Goal: Information Seeking & Learning: Learn about a topic

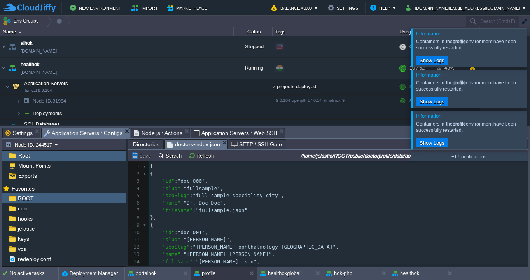
scroll to position [86, 0]
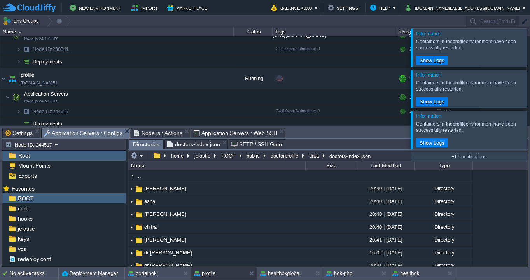
click at [150, 145] on span "Directories" at bounding box center [146, 145] width 26 height 10
click at [230, 155] on button "ROOT" at bounding box center [228, 155] width 17 height 7
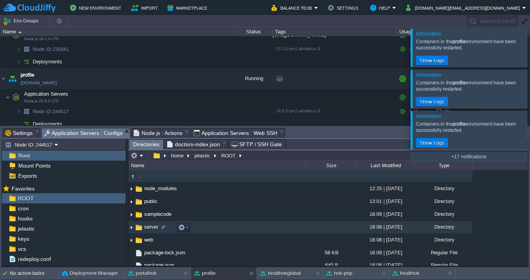
click at [147, 228] on span "server" at bounding box center [151, 226] width 16 height 7
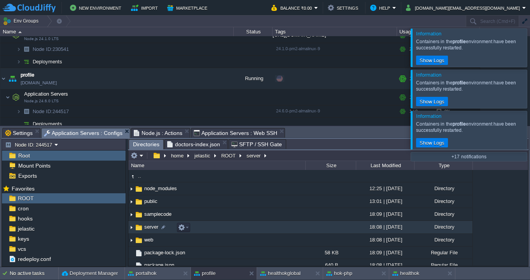
click at [147, 228] on span "server" at bounding box center [151, 226] width 16 height 7
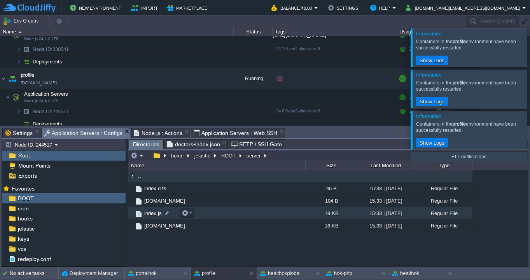
click at [152, 214] on span "index.js" at bounding box center [153, 213] width 20 height 7
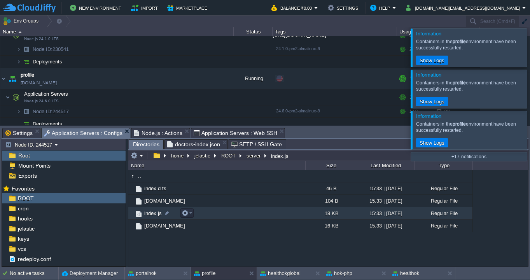
click at [152, 214] on span "index.js" at bounding box center [153, 213] width 20 height 7
click at [151, 215] on span "index.js" at bounding box center [153, 213] width 20 height 7
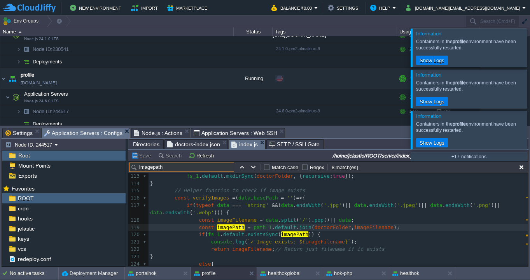
scroll to position [825, 0]
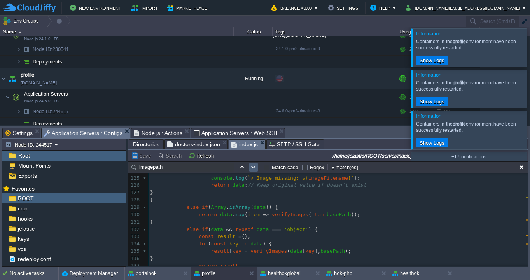
type input "imagepath"
click at [254, 168] on button "button" at bounding box center [253, 167] width 7 height 7
type textarea "imagePath"
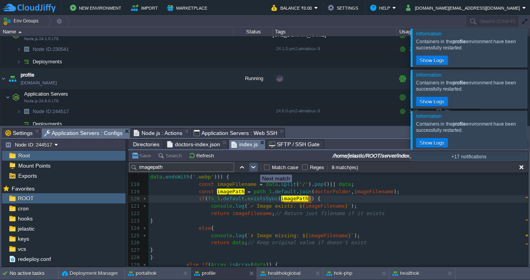
click at [254, 168] on button "button" at bounding box center [253, 167] width 7 height 7
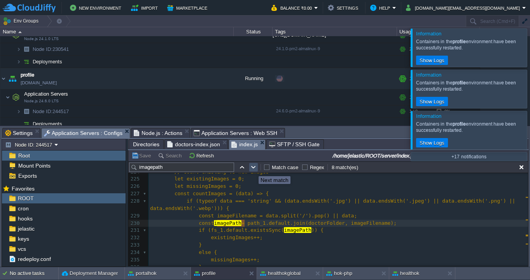
click at [253, 169] on button "button" at bounding box center [253, 167] width 7 height 7
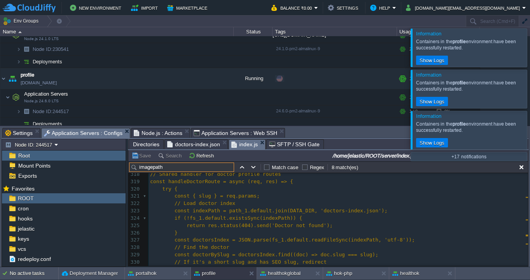
click at [213, 168] on input "imagepath" at bounding box center [181, 166] width 105 height 9
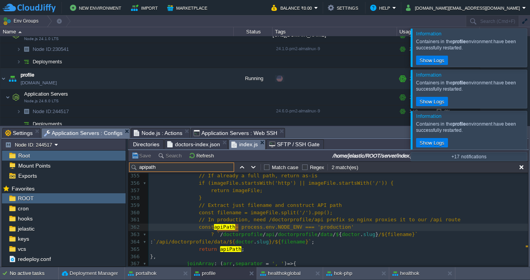
type input "apipath"
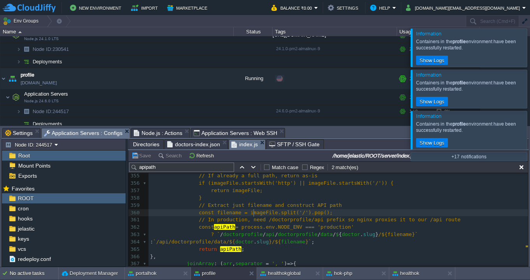
click at [253, 215] on span "const filename = imageFile.split('/').pop();" at bounding box center [266, 212] width 134 height 6
click at [521, 167] on button "button" at bounding box center [521, 167] width 7 height 7
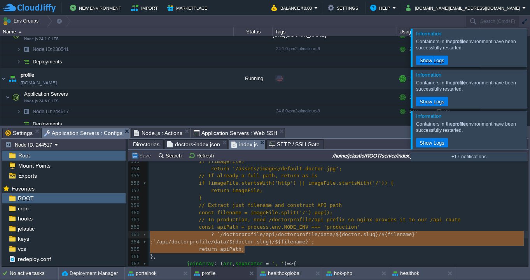
drag, startPoint x: 246, startPoint y: 250, endPoint x: 147, endPoint y: 232, distance: 100.6
type textarea "​ ? `/doctorprofile/api/doctorprofile/data/${doctor.slug}/${filename}` : `/api/…"
click at [173, 157] on button "Search" at bounding box center [171, 155] width 26 height 7
type input "? `/doctorprofile/api/doctorprofile/data/${doctor.slug}/${filename}` : `/api/do…"
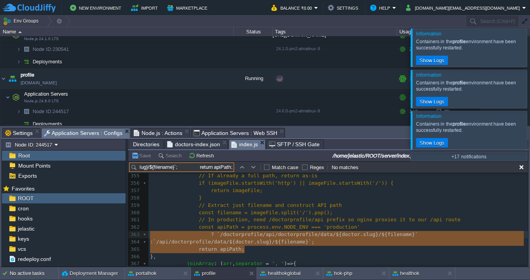
click at [183, 169] on input "? `/doctorprofile/api/doctorprofile/data/${doctor.slug}/${filename}` : `/api/do…" at bounding box center [181, 166] width 105 height 9
type textarea "? `/doctorprofile/api/doctorprofile/data/${doctor.slug}/${filename}` : `/api/do…"
click at [183, 169] on input "? `/doctorprofile/api/doctorprofile/data/${doctor.slug}/${filename}` : `/api/do…" at bounding box center [181, 166] width 105 height 9
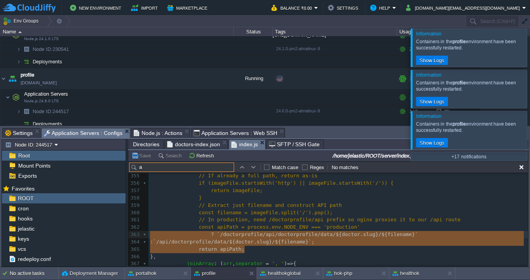
scroll to position [0, 0]
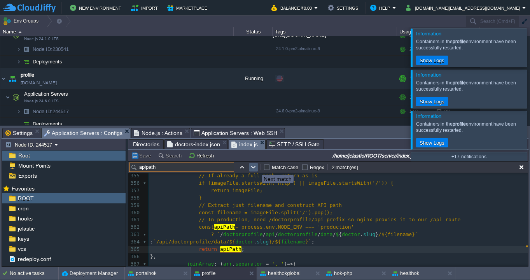
type input "apipath"
click at [256, 168] on button "button" at bounding box center [253, 167] width 7 height 7
type textarea "apiPath"
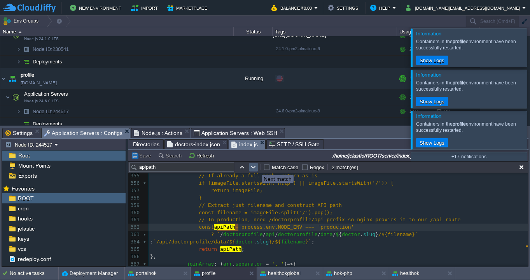
scroll to position [2, 96]
click at [256, 168] on button "button" at bounding box center [253, 167] width 7 height 7
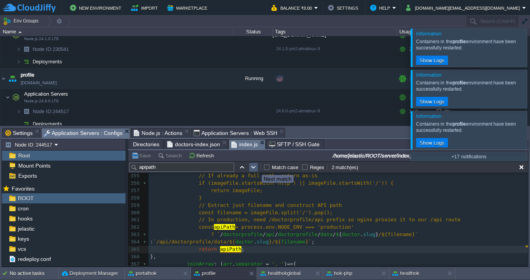
click at [256, 168] on button "button" at bounding box center [253, 167] width 7 height 7
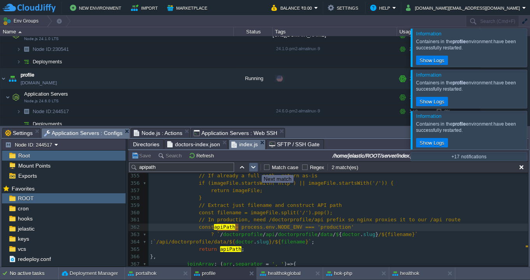
click at [256, 168] on button "button" at bounding box center [253, 167] width 7 height 7
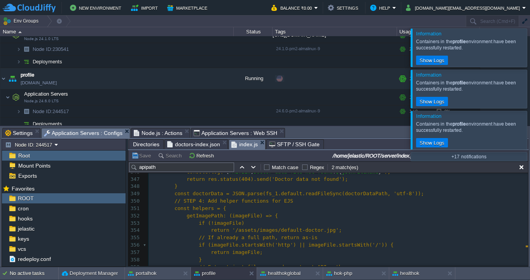
scroll to position [2549, 0]
click at [211, 215] on div "x 334 return res.redirect(301, ` / $ { doctorBySlug . seoSlug } `); 335 } 336 /…" at bounding box center [337, 238] width 379 height 315
type textarea "getImagePath"
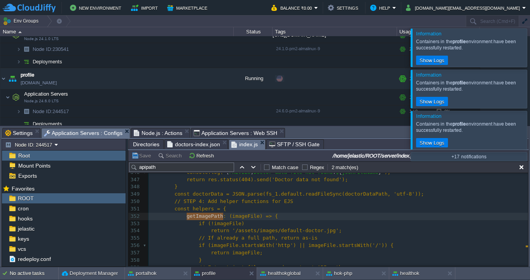
click at [181, 165] on input "apipath" at bounding box center [181, 166] width 105 height 9
paste input "getImageP"
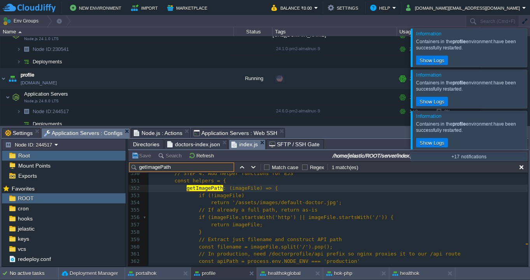
scroll to position [2579, 0]
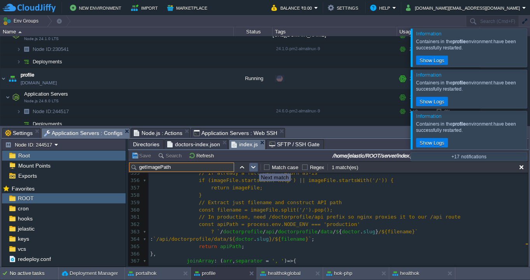
type input "getImagePath"
click at [253, 167] on button "button" at bounding box center [253, 167] width 7 height 7
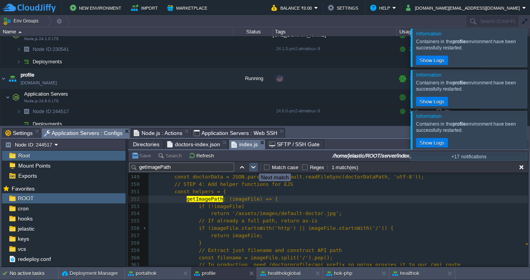
click at [253, 167] on button "button" at bounding box center [253, 167] width 7 height 7
click at [244, 169] on button "button" at bounding box center [241, 167] width 7 height 7
click at [243, 169] on button "button" at bounding box center [241, 167] width 7 height 7
click at [241, 166] on button "button" at bounding box center [241, 167] width 7 height 7
click at [253, 167] on button "button" at bounding box center [253, 167] width 7 height 7
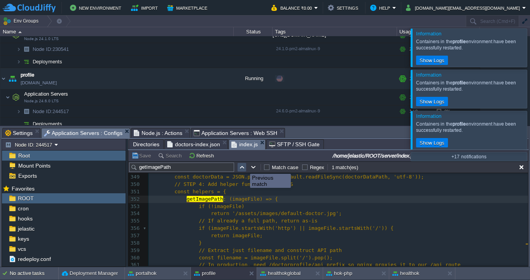
click at [241, 167] on button "button" at bounding box center [241, 167] width 7 height 7
click at [252, 167] on button "button" at bounding box center [253, 167] width 7 height 7
click at [239, 168] on button "button" at bounding box center [241, 167] width 7 height 7
click at [254, 168] on button "button" at bounding box center [253, 167] width 7 height 7
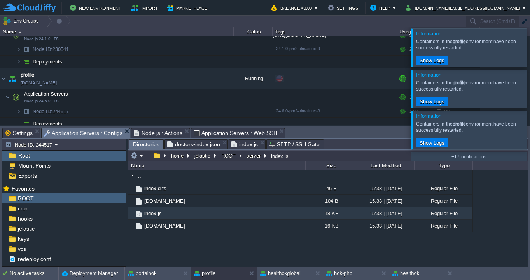
click at [148, 145] on span "Directories" at bounding box center [146, 145] width 26 height 10
click at [227, 157] on button "ROOT" at bounding box center [228, 155] width 17 height 7
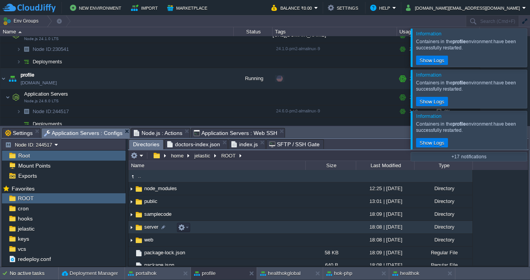
scroll to position [19, 0]
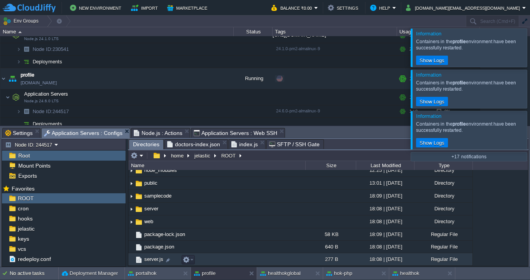
click at [147, 257] on span "server.js" at bounding box center [153, 259] width 21 height 7
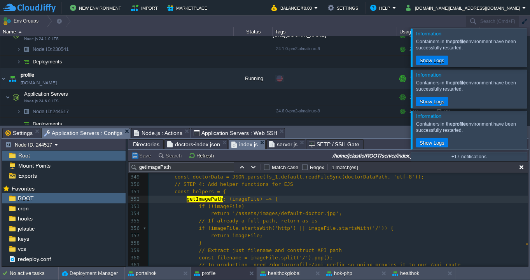
click at [241, 145] on span "index.js" at bounding box center [244, 145] width 26 height 10
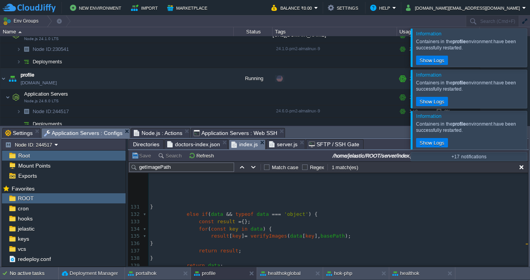
scroll to position [772, 0]
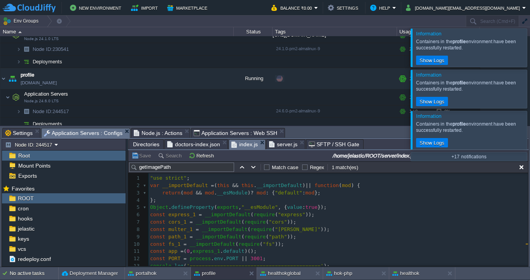
click at [284, 145] on span "server.js" at bounding box center [283, 144] width 28 height 9
click at [243, 146] on span "index.js" at bounding box center [244, 145] width 26 height 10
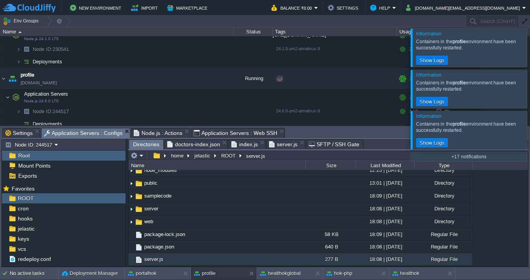
click at [151, 143] on span "Directories" at bounding box center [146, 145] width 26 height 10
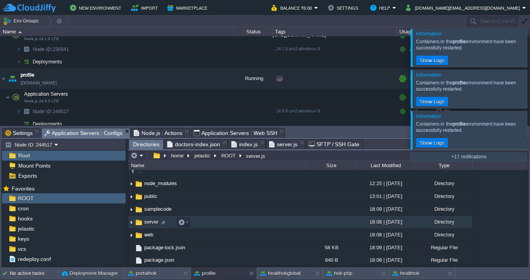
click at [146, 221] on span "server" at bounding box center [151, 221] width 16 height 7
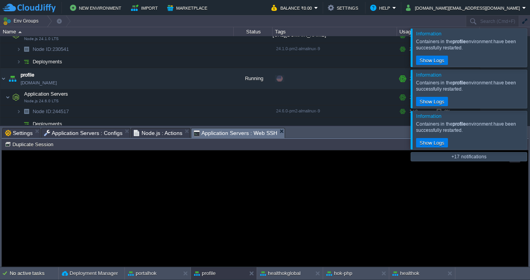
click at [227, 131] on span "Application Servers : Web SSH" at bounding box center [236, 133] width 84 height 10
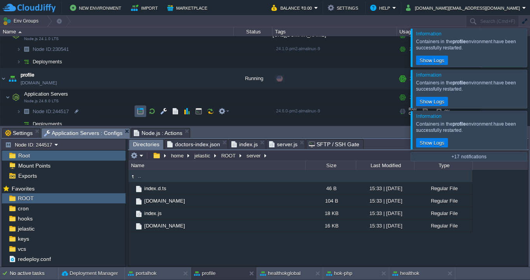
click at [141, 110] on button "button" at bounding box center [140, 111] width 7 height 7
click at [201, 112] on button "button" at bounding box center [198, 111] width 7 height 7
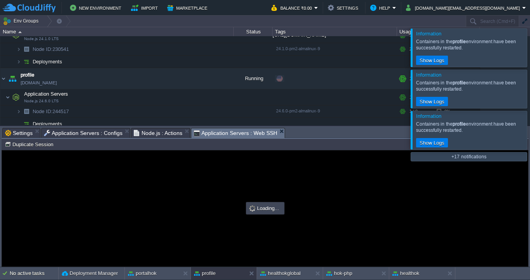
scroll to position [0, 0]
type input "#000000"
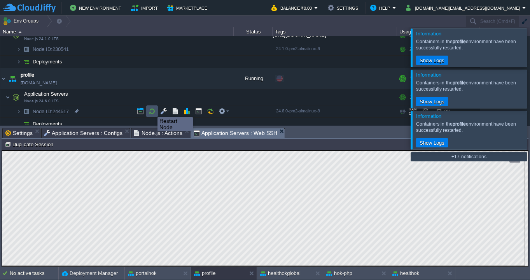
click at [152, 110] on button "button" at bounding box center [151, 111] width 7 height 7
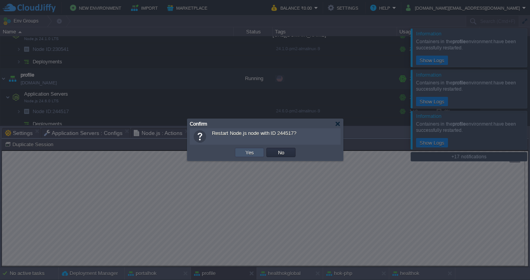
click at [251, 152] on button "Yes" at bounding box center [249, 152] width 13 height 7
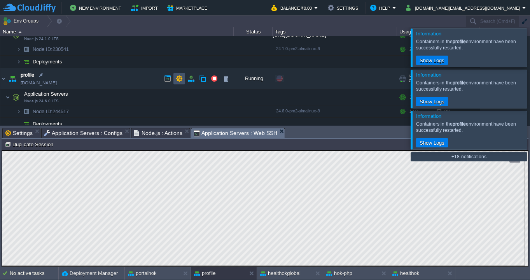
click at [179, 79] on button "button" at bounding box center [179, 78] width 7 height 7
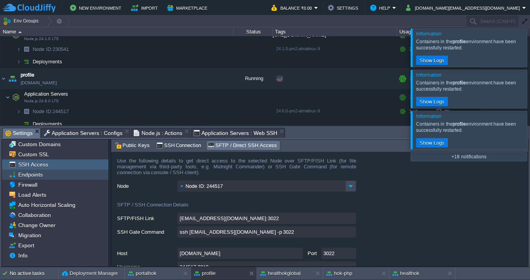
click at [33, 175] on span "Endpoints" at bounding box center [30, 174] width 27 height 7
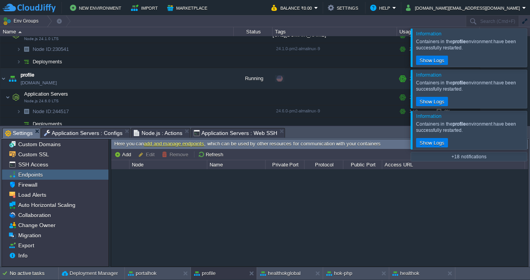
click at [98, 132] on span "Application Servers : Configs" at bounding box center [83, 132] width 79 height 9
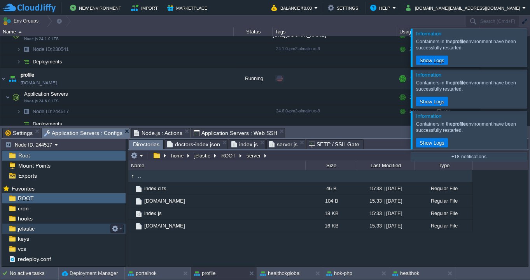
click at [35, 226] on span "jelastic" at bounding box center [25, 228] width 19 height 7
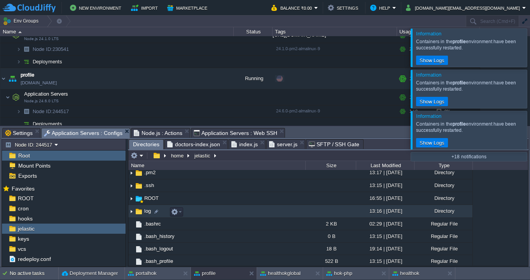
scroll to position [17, 0]
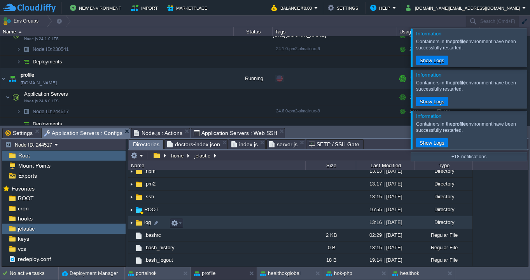
click at [140, 224] on img at bounding box center [138, 222] width 9 height 9
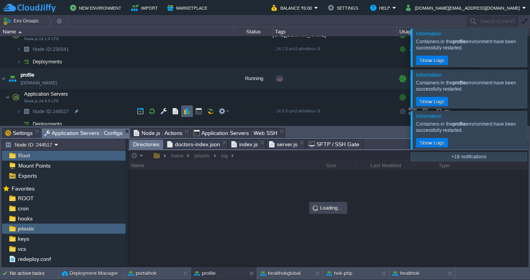
scroll to position [487, 0]
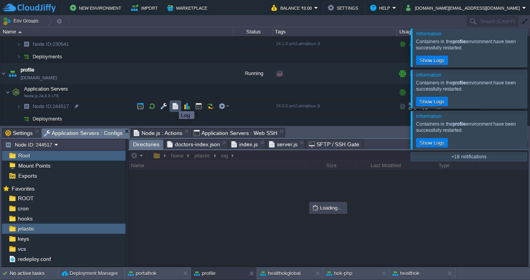
click at [174, 104] on button "button" at bounding box center [175, 106] width 7 height 7
click at [106, 133] on span "Application Servers : Configs" at bounding box center [83, 133] width 79 height 10
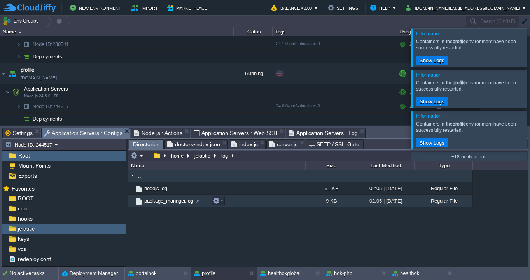
click at [173, 202] on span "package_manager.log" at bounding box center [168, 200] width 51 height 7
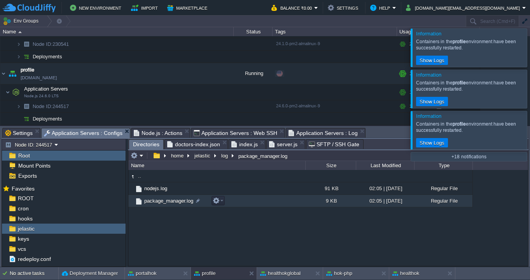
click at [173, 202] on span "package_manager.log" at bounding box center [168, 200] width 51 height 7
click at [141, 143] on span "Directories" at bounding box center [146, 145] width 26 height 10
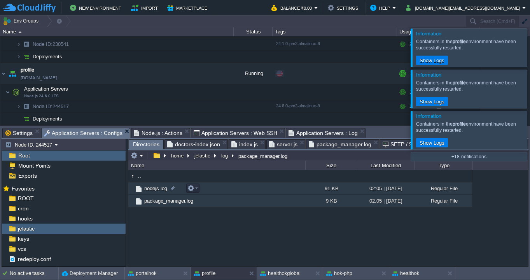
click at [149, 190] on span "nodejs.log" at bounding box center [155, 188] width 25 height 7
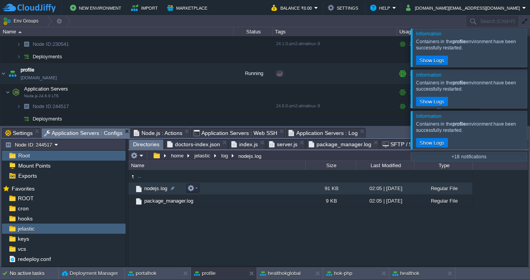
click at [149, 190] on span "nodejs.log" at bounding box center [155, 188] width 25 height 7
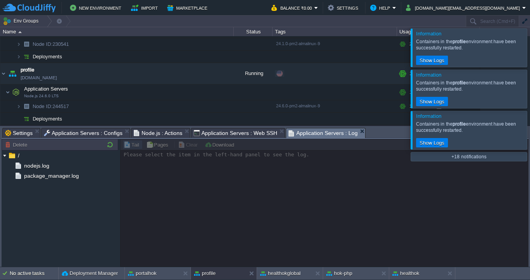
click at [318, 131] on span "Application Servers : Log" at bounding box center [322, 133] width 69 height 10
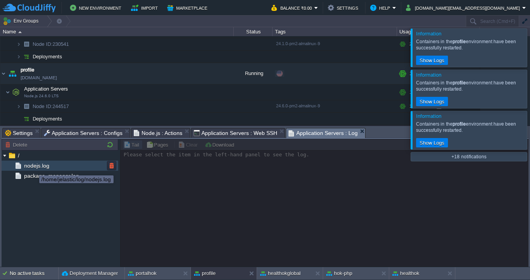
click at [33, 168] on span "nodejs.log" at bounding box center [37, 165] width 28 height 7
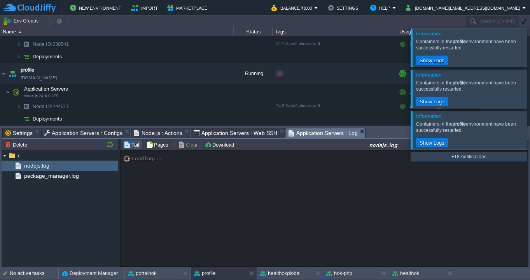
click at [237, 132] on span "Application Servers : Web SSH" at bounding box center [236, 132] width 84 height 9
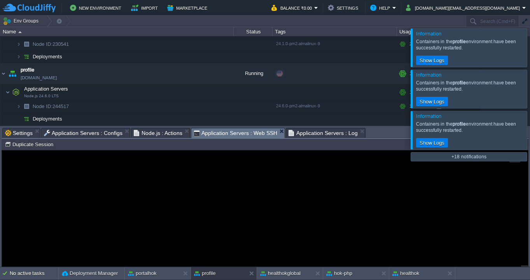
click at [153, 134] on span "Node.js : Actions" at bounding box center [158, 132] width 49 height 9
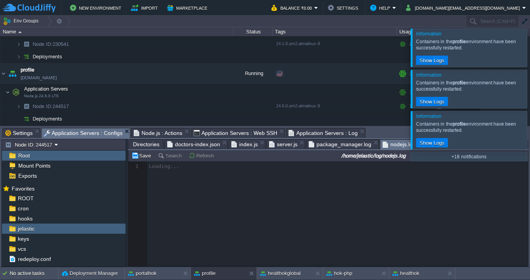
click at [98, 132] on span "Application Servers : Configs" at bounding box center [83, 133] width 79 height 10
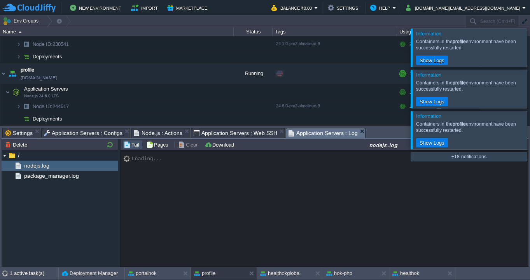
click at [309, 131] on span "Application Servers : Log" at bounding box center [322, 133] width 69 height 10
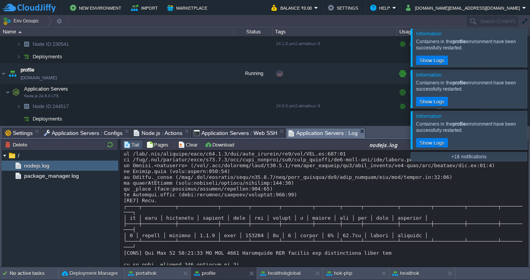
scroll to position [4976, 0]
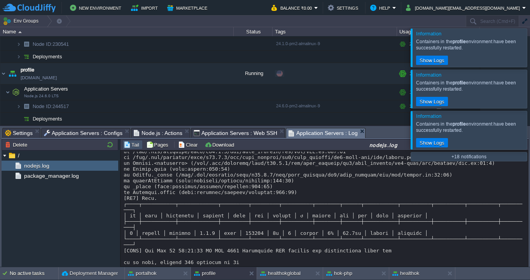
click at [529, 48] on div at bounding box center [539, 47] width 0 height 38
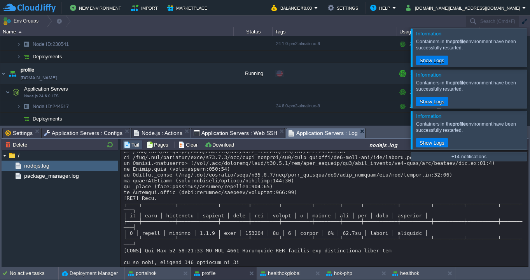
click at [529, 130] on div at bounding box center [539, 130] width 0 height 38
click at [377, 146] on div "nodejs.log" at bounding box center [383, 144] width 288 height 7
click at [297, 131] on span "Application Servers : Log" at bounding box center [322, 133] width 69 height 10
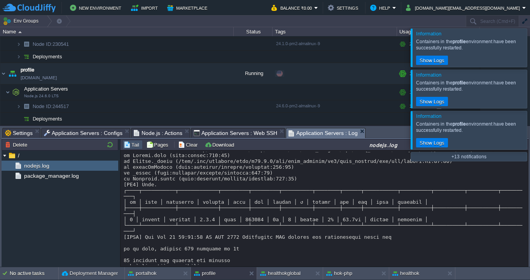
scroll to position [3423, 0]
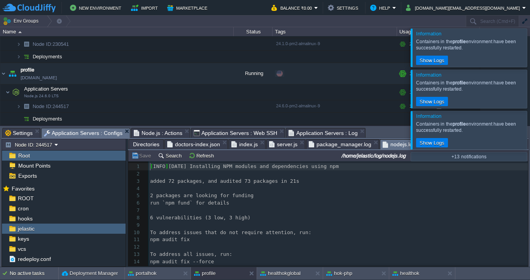
click at [94, 131] on span "Application Servers : Configs" at bounding box center [83, 133] width 79 height 10
click at [323, 143] on span "package_manager.log" at bounding box center [340, 144] width 63 height 9
click at [323, 145] on span "package_manager.log" at bounding box center [340, 145] width 63 height 10
click at [400, 145] on span "nodejs.log" at bounding box center [398, 145] width 33 height 10
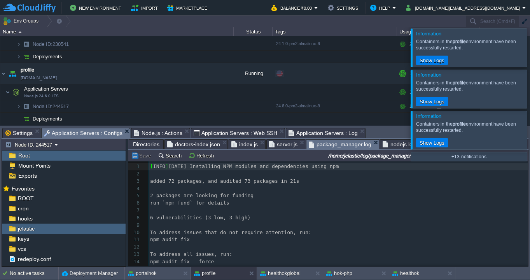
click at [323, 142] on span "package_manager.log" at bounding box center [340, 145] width 63 height 10
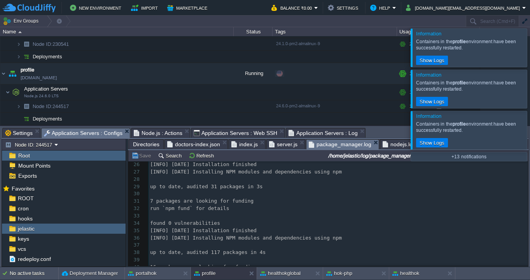
scroll to position [192, 0]
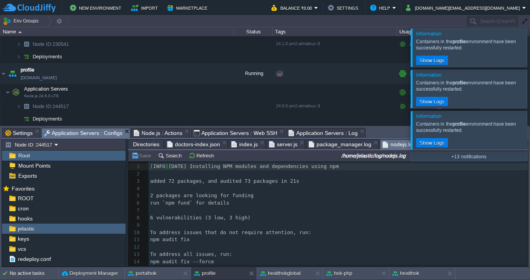
click at [393, 145] on span "nodejs.log" at bounding box center [398, 145] width 33 height 10
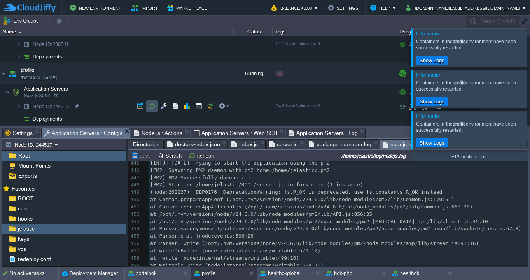
click at [152, 107] on button "button" at bounding box center [151, 106] width 7 height 7
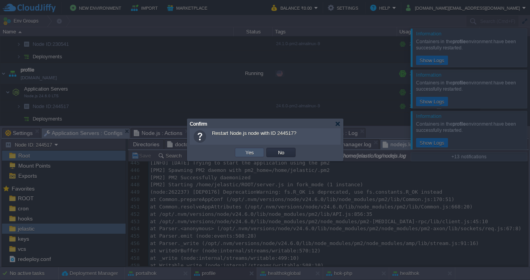
click at [249, 154] on button "Yes" at bounding box center [249, 152] width 13 height 7
